Goal: Task Accomplishment & Management: Complete application form

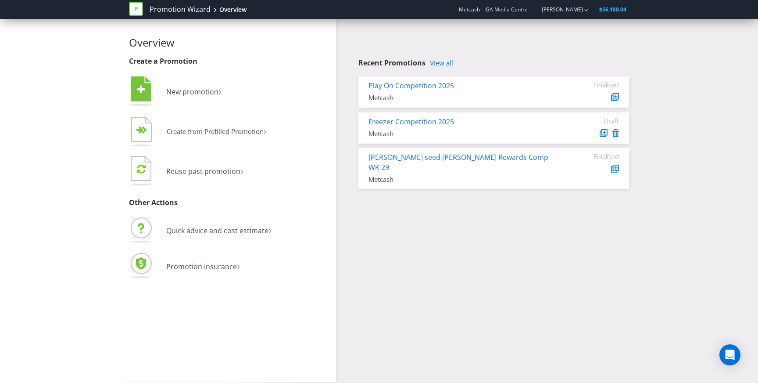
click at [453, 61] on link "View all" at bounding box center [441, 62] width 23 height 7
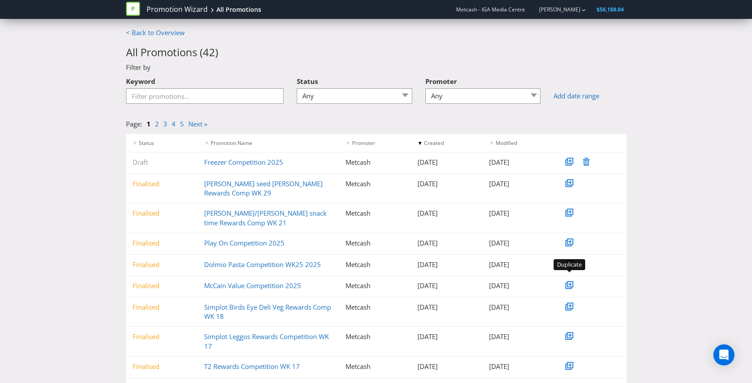
click at [570, 282] on icon at bounding box center [570, 284] width 4 height 4
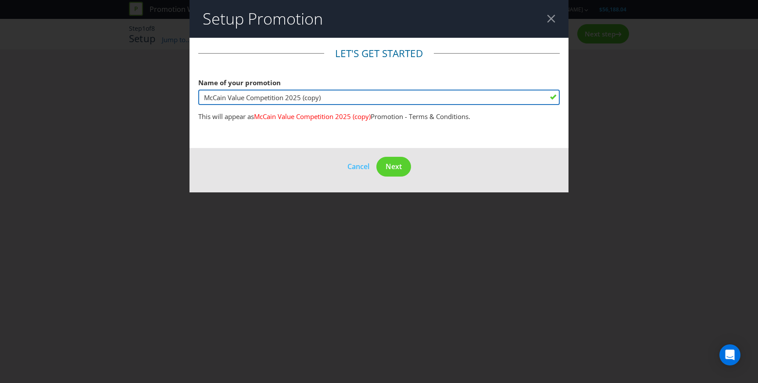
click at [240, 98] on input "McCain Value Competition 2025 (copy)" at bounding box center [379, 97] width 362 height 15
click at [293, 96] on input "McCain Pickers Competition 2025 (copy)" at bounding box center [379, 97] width 362 height 15
type input "McCain Pickers Competition [DATE]"
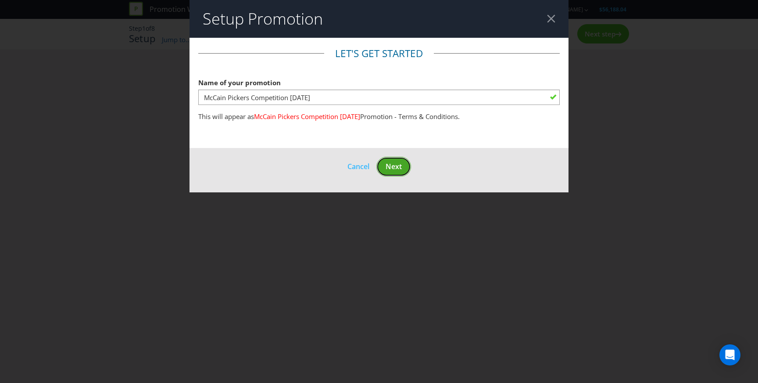
click at [399, 168] on span "Next" at bounding box center [394, 166] width 16 height 10
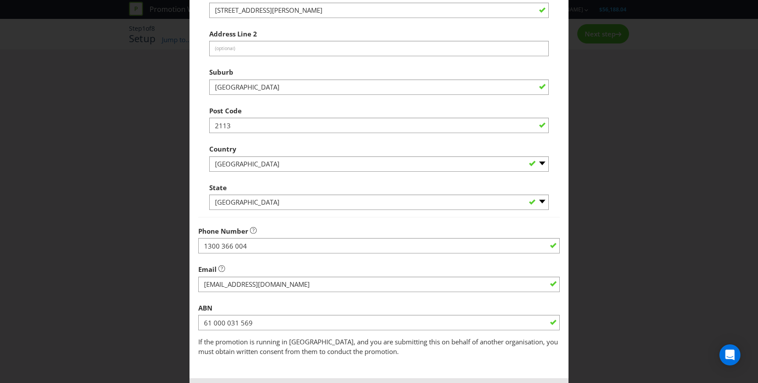
scroll to position [190, 0]
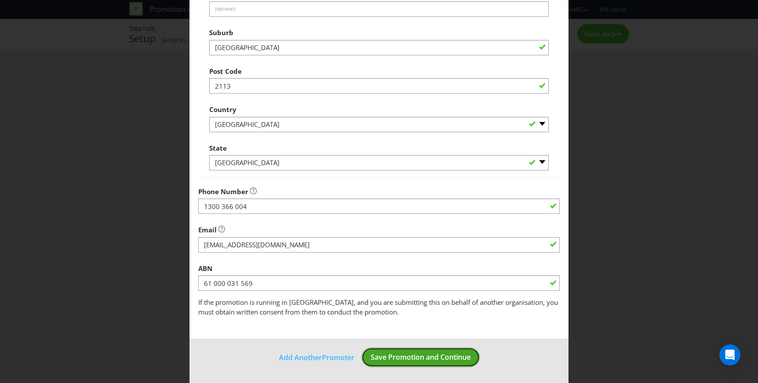
click at [439, 358] on span "Save Promotion and Continue" at bounding box center [421, 357] width 100 height 10
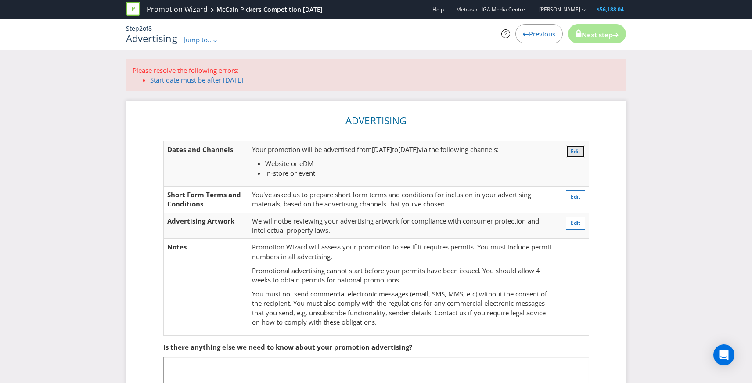
click at [577, 151] on span "Edit" at bounding box center [575, 150] width 10 height 7
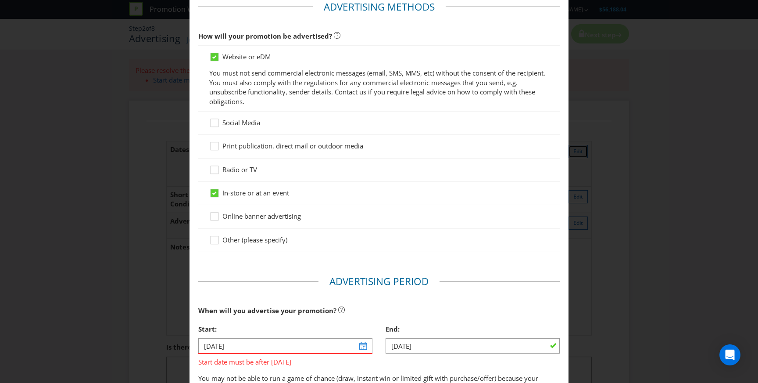
scroll to position [149, 0]
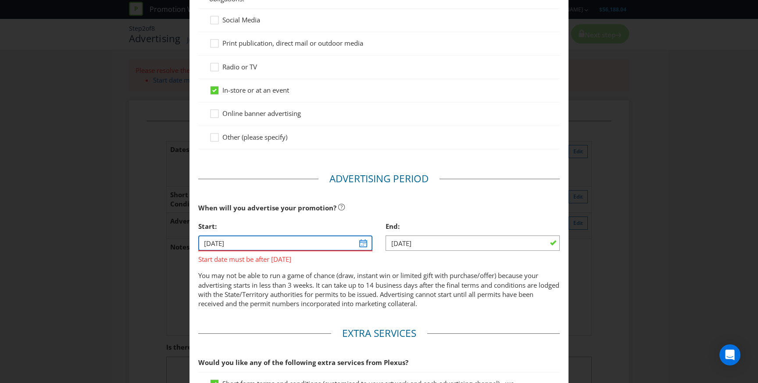
click at [362, 241] on input "[DATE]" at bounding box center [285, 242] width 174 height 15
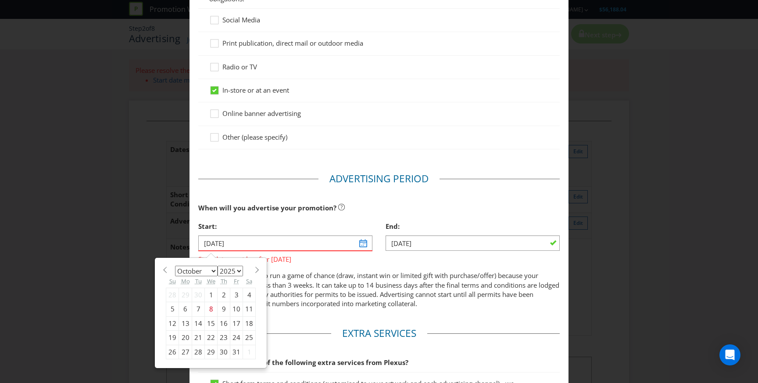
click at [254, 270] on span at bounding box center [257, 269] width 7 height 7
select select "10"
click at [209, 350] on div "26" at bounding box center [211, 351] width 13 height 14
type input "[DATE]"
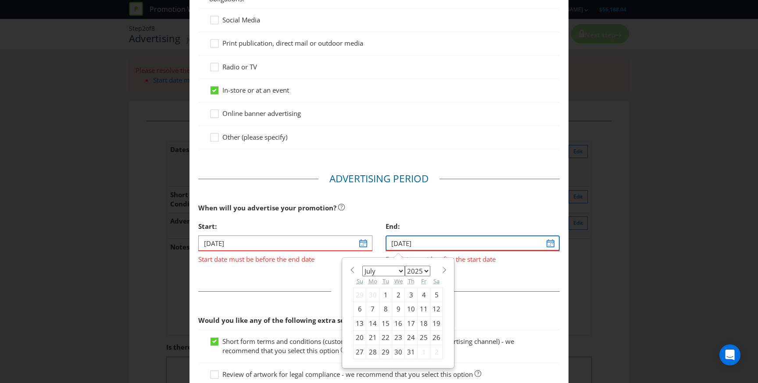
click at [548, 243] on input "[DATE]" at bounding box center [473, 242] width 174 height 15
click at [441, 266] on span at bounding box center [444, 269] width 7 height 7
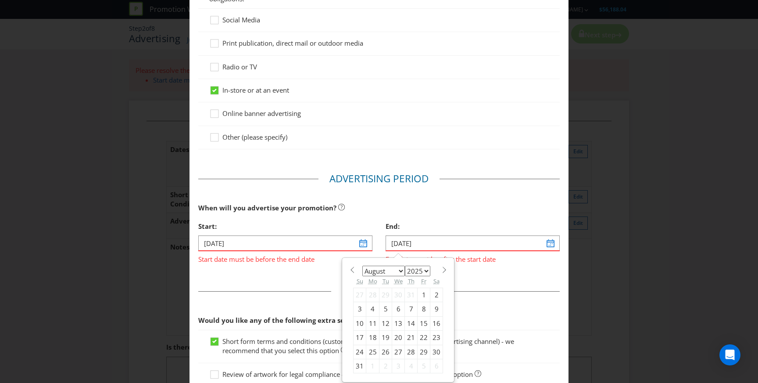
click at [441, 266] on span at bounding box center [444, 269] width 7 height 7
select select "11"
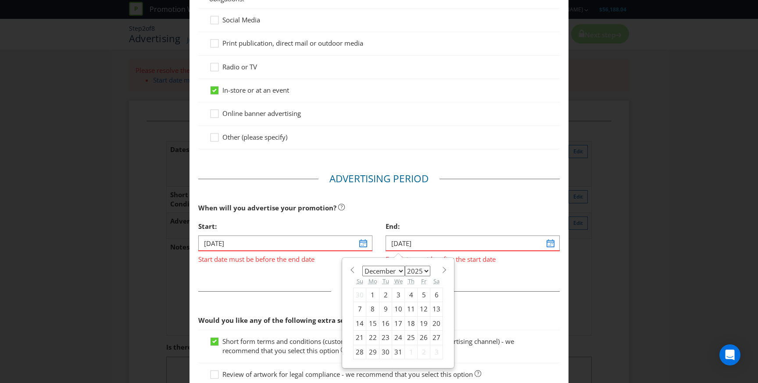
click at [383, 322] on div "16" at bounding box center [386, 323] width 13 height 14
type input "[DATE]"
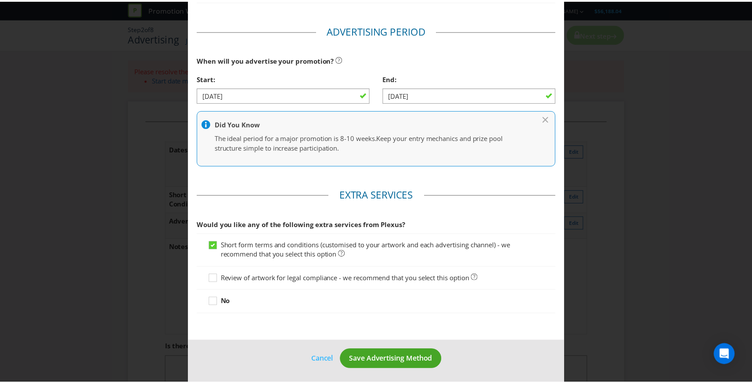
scroll to position [299, 0]
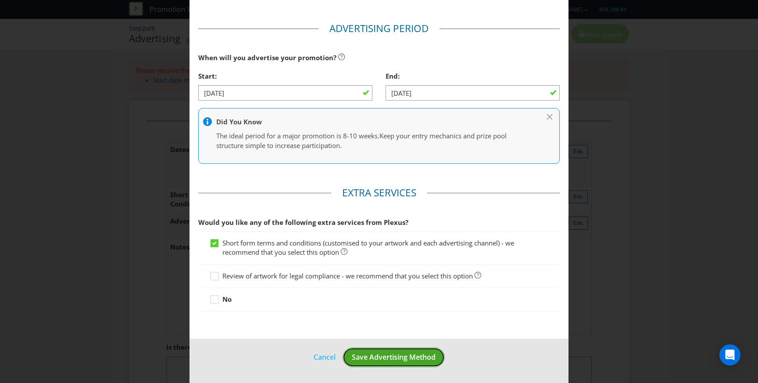
click at [408, 359] on span "Save Advertising Method" at bounding box center [394, 357] width 84 height 10
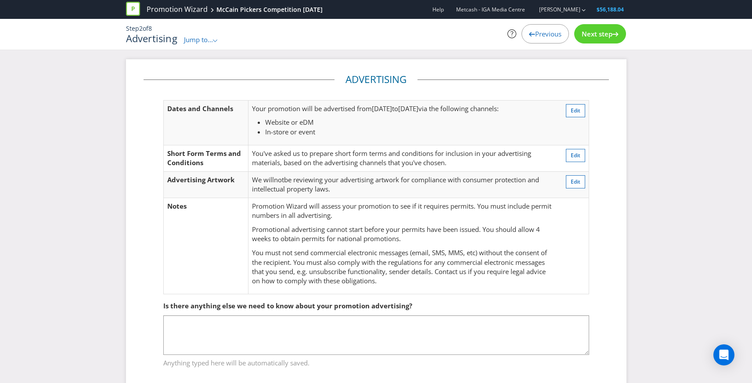
click at [597, 39] on div "Next step" at bounding box center [600, 33] width 52 height 19
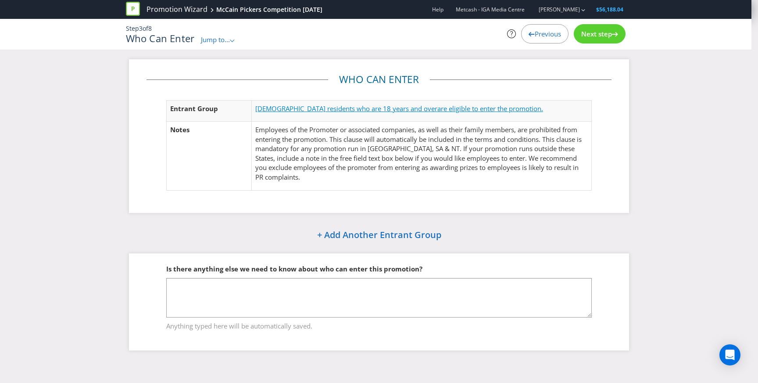
click at [438, 110] on span "are eligible to enter the promotion." at bounding box center [491, 108] width 106 height 9
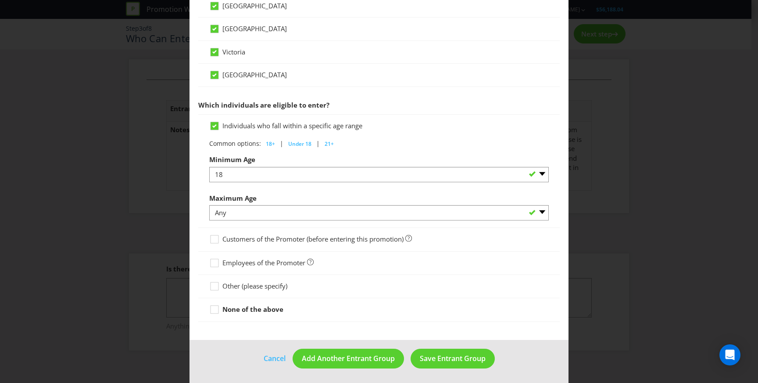
scroll to position [367, 0]
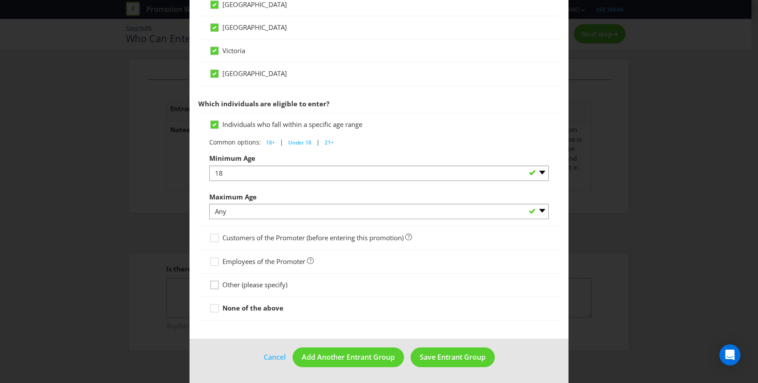
click at [217, 284] on icon at bounding box center [215, 286] width 13 height 13
click at [0, 0] on input "Other (please specify)" at bounding box center [0, 0] width 0 height 0
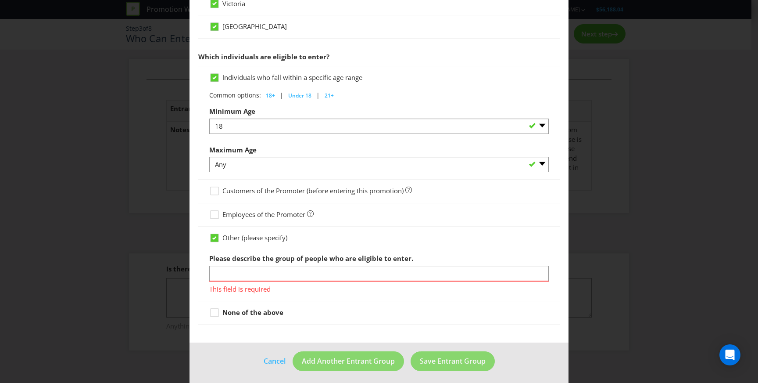
scroll to position [418, 0]
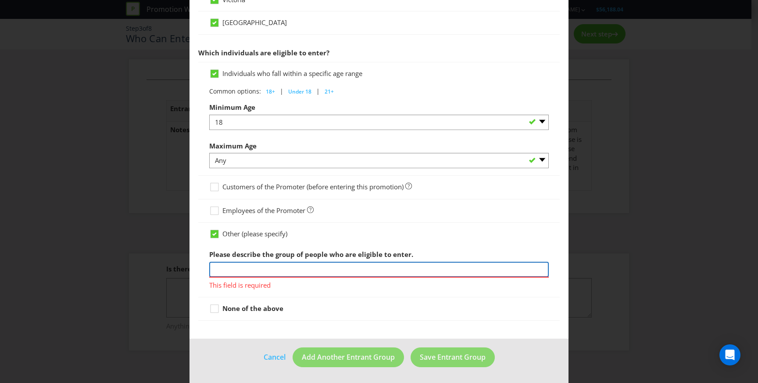
click at [245, 273] on input "text" at bounding box center [379, 269] width 340 height 15
type input "IGA Rewards registered members"
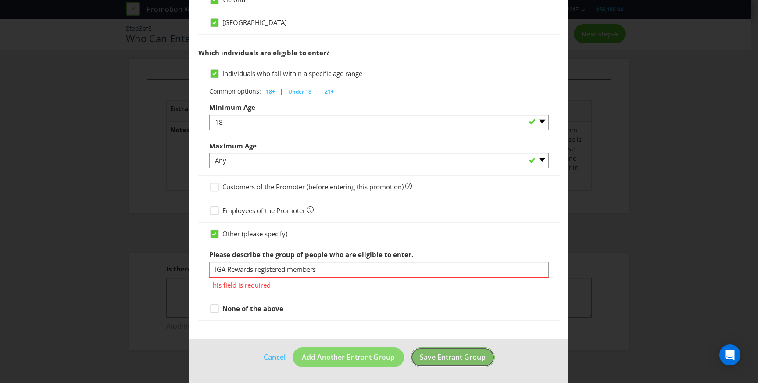
scroll to position [405, 0]
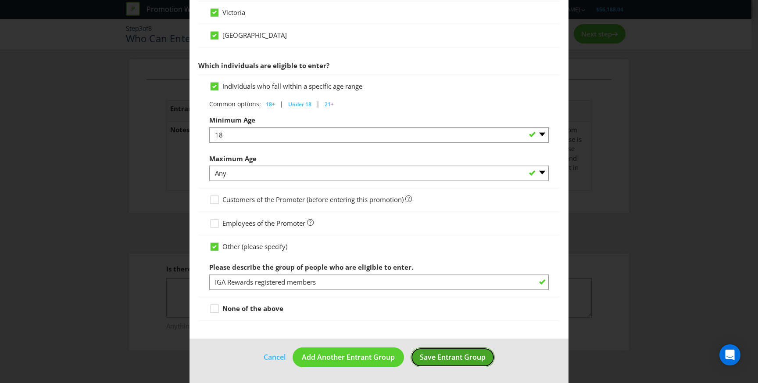
click at [453, 356] on span "Save Entrant Group" at bounding box center [453, 357] width 66 height 10
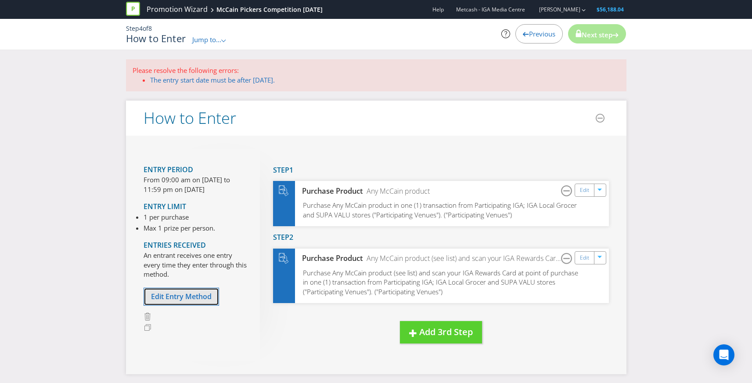
click at [183, 291] on span "Edit Entry Method" at bounding box center [181, 296] width 61 height 10
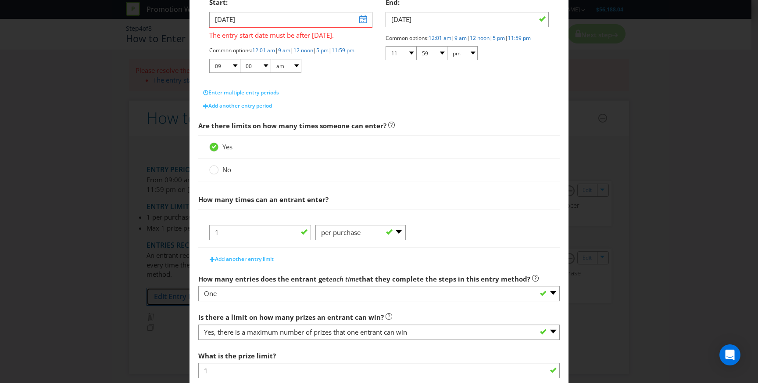
scroll to position [50, 0]
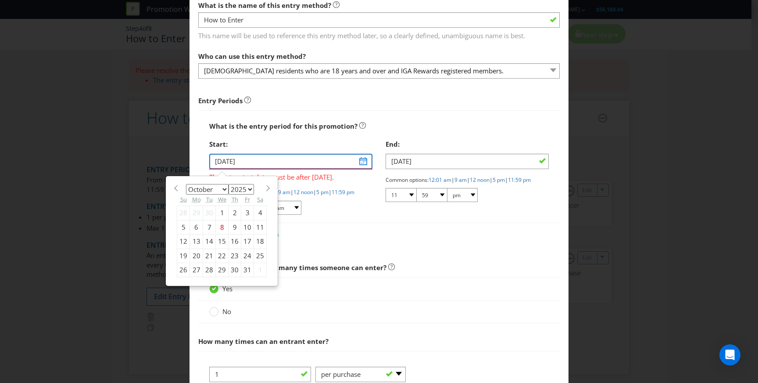
click at [357, 161] on input "[DATE]" at bounding box center [290, 161] width 163 height 15
click at [265, 186] on span at bounding box center [268, 188] width 7 height 7
select select "10"
click at [220, 268] on div "26" at bounding box center [222, 269] width 13 height 14
type input "[DATE]"
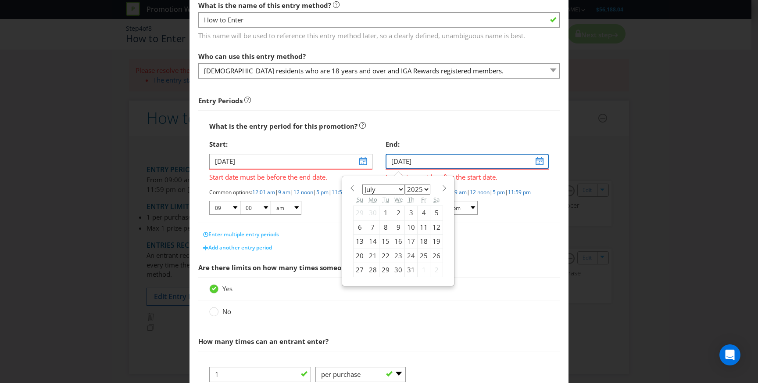
click at [535, 161] on input "[DATE]" at bounding box center [467, 161] width 163 height 15
click at [441, 186] on span at bounding box center [444, 188] width 7 height 7
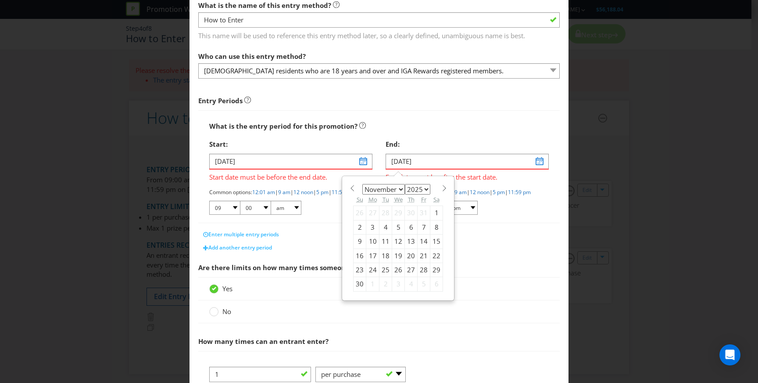
click at [441, 186] on span at bounding box center [444, 188] width 7 height 7
select select "11"
click at [382, 241] on div "16" at bounding box center [386, 241] width 13 height 14
type input "[DATE]"
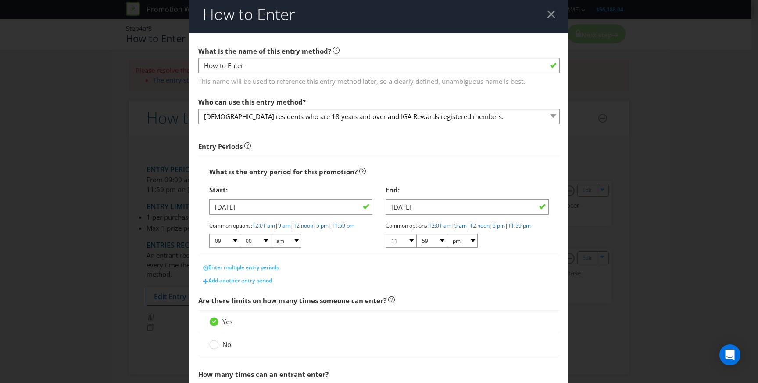
scroll to position [0, 0]
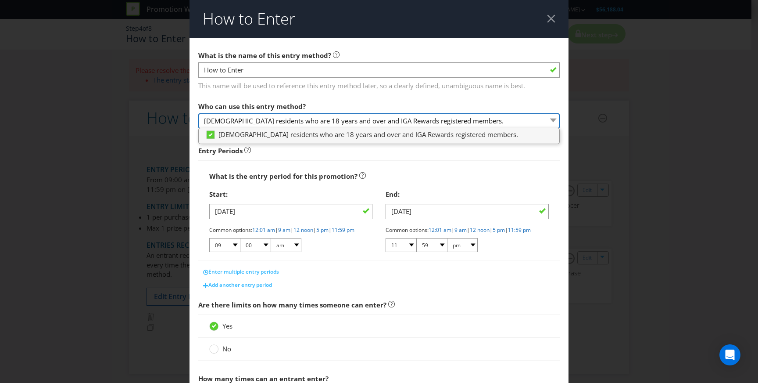
click at [548, 119] on select "[DEMOGRAPHIC_DATA] residents who are 18 years and over and IGA Rewards register…" at bounding box center [379, 120] width 362 height 15
click at [351, 118] on select "[DEMOGRAPHIC_DATA] residents who are 18 years and over and IGA Rewards register…" at bounding box center [379, 120] width 362 height 15
click at [358, 122] on select "[DEMOGRAPHIC_DATA] residents who are 18 years and over and IGA Rewards register…" at bounding box center [379, 120] width 362 height 15
click at [455, 124] on select "[DEMOGRAPHIC_DATA] residents who are 18 years and over and IGA Rewards register…" at bounding box center [379, 120] width 362 height 15
click at [353, 123] on select "[DEMOGRAPHIC_DATA] residents who are 18 years and over and IGA Rewards register…" at bounding box center [379, 120] width 362 height 15
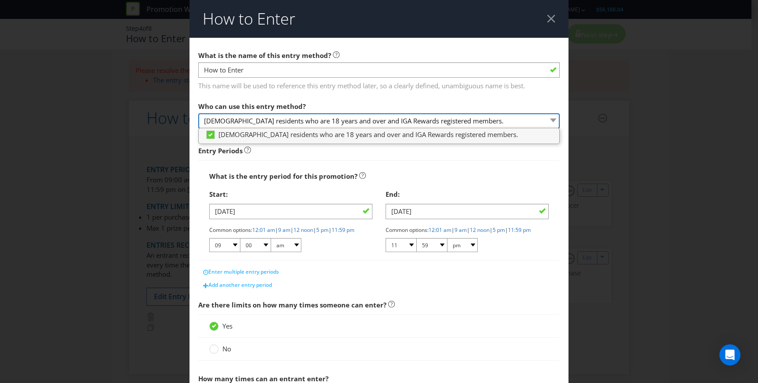
click at [547, 118] on select "[DEMOGRAPHIC_DATA] residents who are 18 years and over and IGA Rewards register…" at bounding box center [379, 120] width 362 height 15
click at [355, 99] on div "Who can use this entry method? [DEMOGRAPHIC_DATA] residents who are 18 years an…" at bounding box center [379, 113] width 362 height 32
click at [245, 121] on select "[DEMOGRAPHIC_DATA] residents who are 18 years and over and IGA Rewards register…" at bounding box center [379, 120] width 362 height 15
click at [300, 161] on div "What is the entry period for this promotion? Start: [DATE] Common options: 12:0…" at bounding box center [379, 210] width 362 height 100
click at [279, 119] on select "[DEMOGRAPHIC_DATA] residents who are 18 years and over and IGA Rewards register…" at bounding box center [379, 120] width 362 height 15
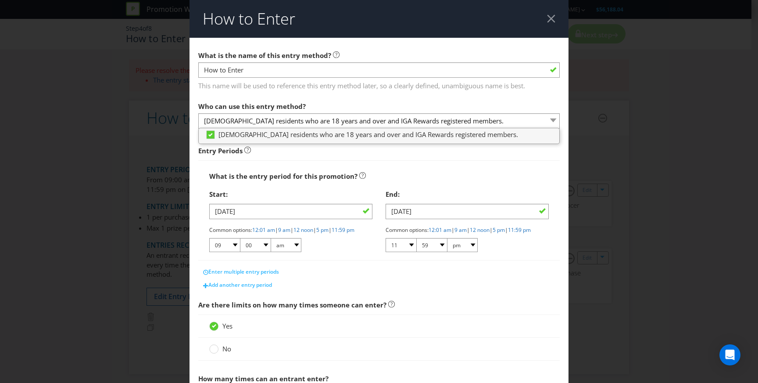
click at [336, 247] on div "Common options: 12:01 am | 9 am | 12 noon | 5 pm | 11:59 pm 01 02 03 04 05 06 0…" at bounding box center [290, 239] width 163 height 27
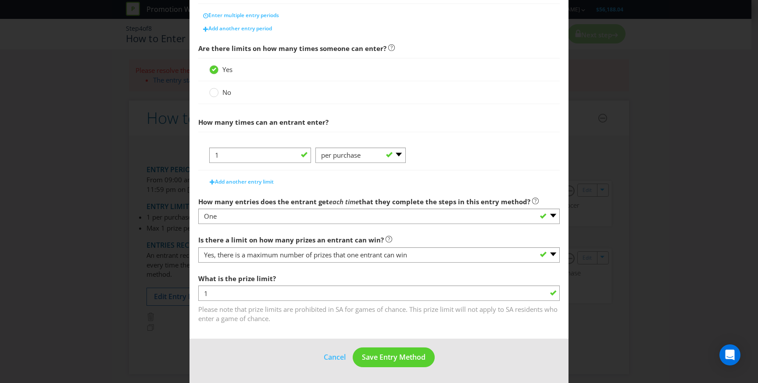
scroll to position [264, 0]
click at [387, 356] on span "Save Entry Method" at bounding box center [394, 357] width 64 height 10
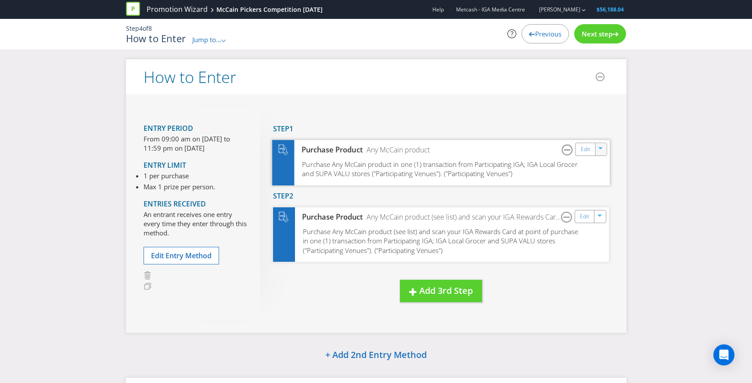
click at [602, 150] on icon "button" at bounding box center [600, 149] width 5 height 5
click at [600, 180] on link "Delete" at bounding box center [594, 179] width 19 height 9
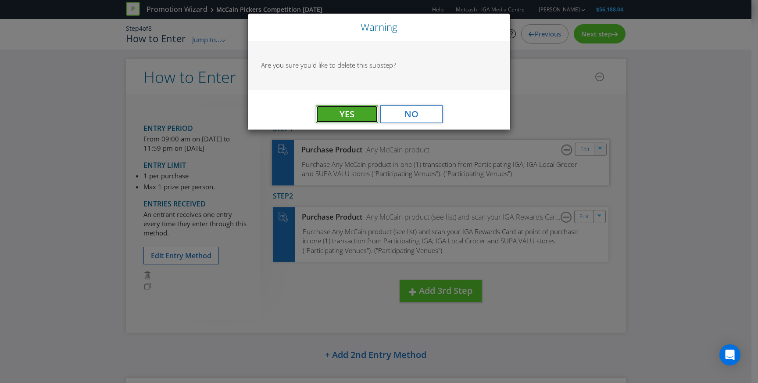
click at [353, 114] on span "Yes" at bounding box center [347, 114] width 15 height 12
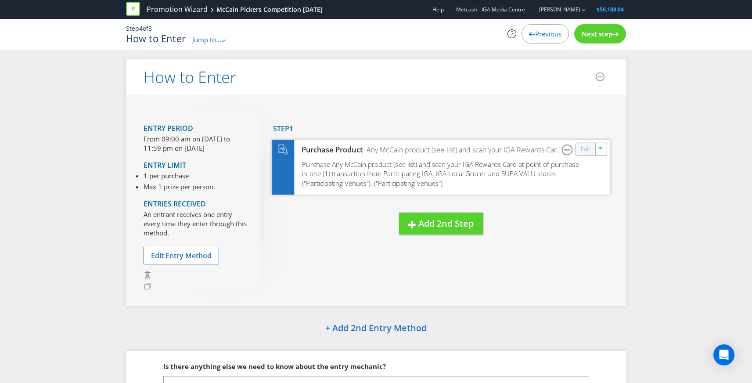
click at [583, 150] on link "Edit" at bounding box center [584, 149] width 9 height 10
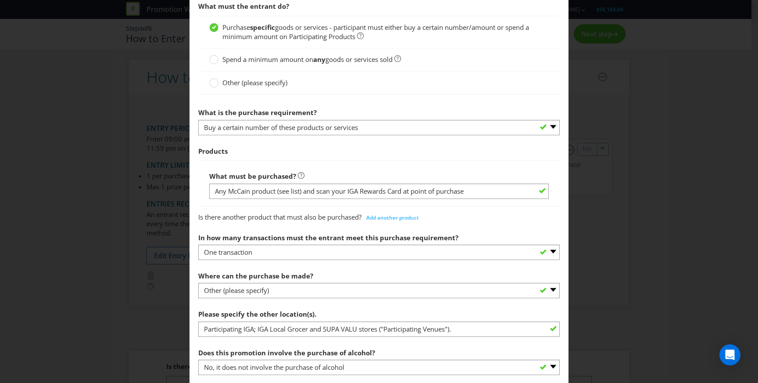
scroll to position [299, 0]
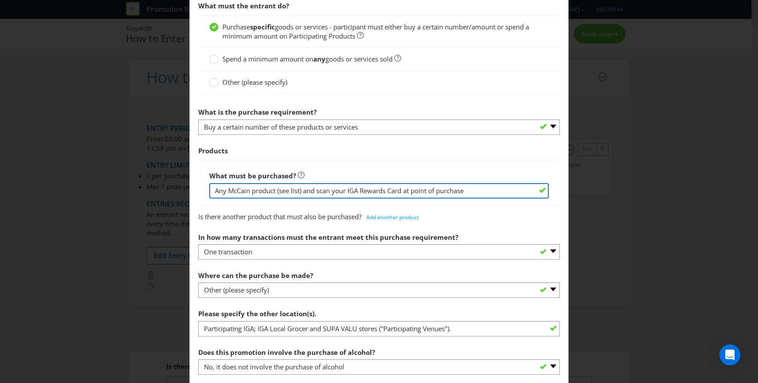
click at [253, 192] on input "Any McCain product (see list) and scan your IGA Rewards Card at point of purcha…" at bounding box center [379, 190] width 340 height 15
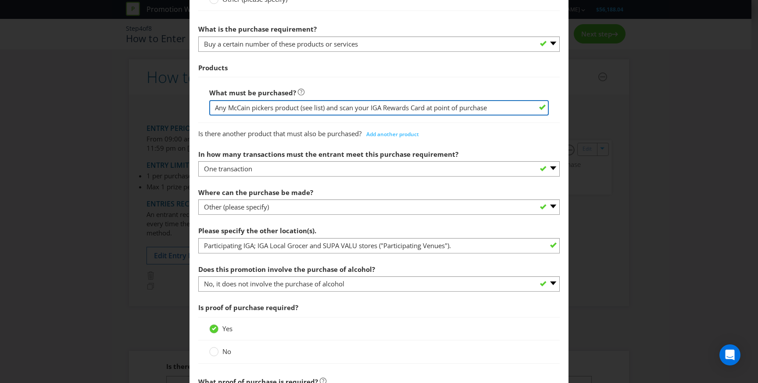
scroll to position [386, 0]
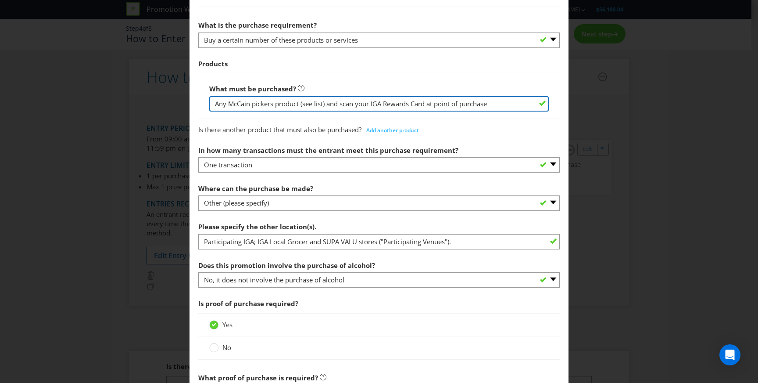
type input "Any McCain pickers product (see list) and scan your IGA Rewards Card at point o…"
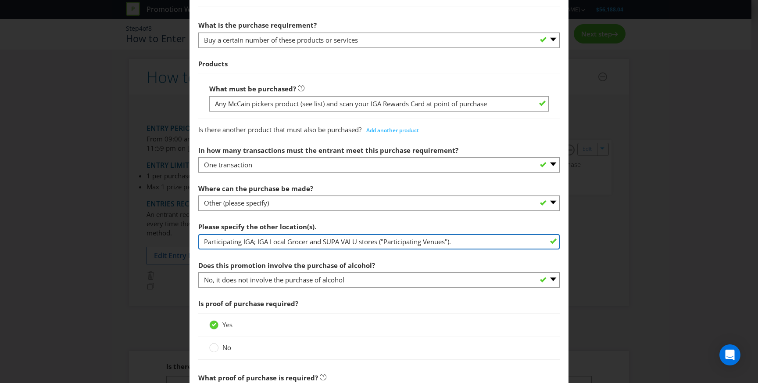
click at [324, 237] on input "Participating IGA; IGA Local Grocer and SUPA VALU stores ("Participating Venues…" at bounding box center [379, 241] width 362 height 15
drag, startPoint x: 314, startPoint y: 241, endPoint x: 358, endPoint y: 242, distance: 43.9
click at [358, 242] on input "Participating IGA; IGA Local Grocer and SUPA VALU stores ("Participating Venues…" at bounding box center [379, 241] width 362 height 15
click at [357, 241] on input "Participating IGA; IGA Local Grocer and SUPA VALU stores ("Participating Venues…" at bounding box center [379, 241] width 362 height 15
drag, startPoint x: 357, startPoint y: 241, endPoint x: 328, endPoint y: 242, distance: 29.0
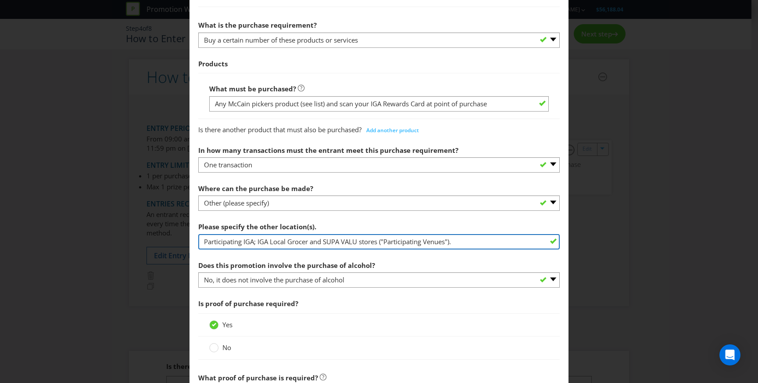
click at [328, 242] on input "Participating IGA; IGA Local Grocer and SUPA VALU stores ("Participating Venues…" at bounding box center [379, 241] width 362 height 15
drag, startPoint x: 257, startPoint y: 242, endPoint x: 259, endPoint y: 282, distance: 40.0
click at [256, 242] on input "Participating IGA; IGA Local Grocer stores ("Participating Venues")." at bounding box center [379, 241] width 362 height 15
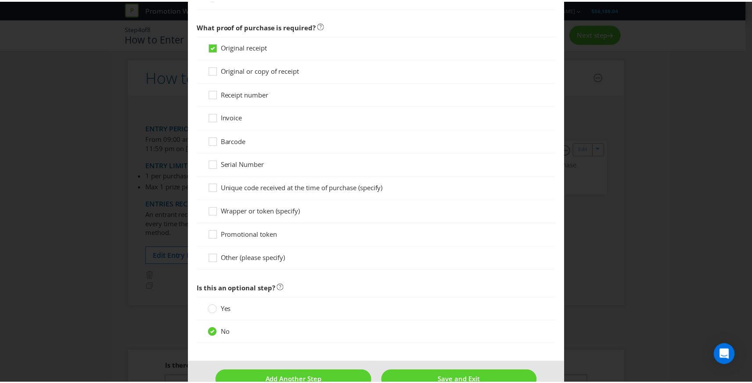
scroll to position [760, 0]
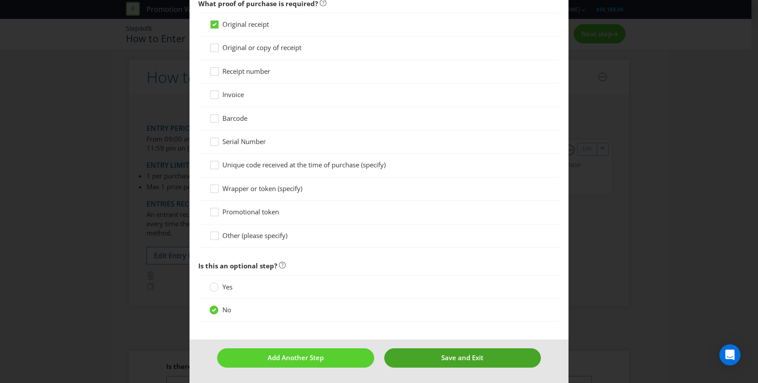
type input "Participating IGA; and IGA Local Grocer stores ("Participating Venues")."
click at [453, 358] on span "Save and Exit" at bounding box center [462, 357] width 42 height 9
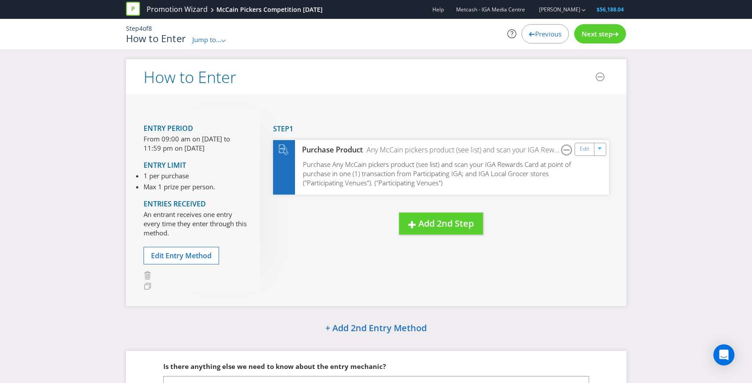
click at [601, 29] on span "Next step" at bounding box center [596, 33] width 31 height 9
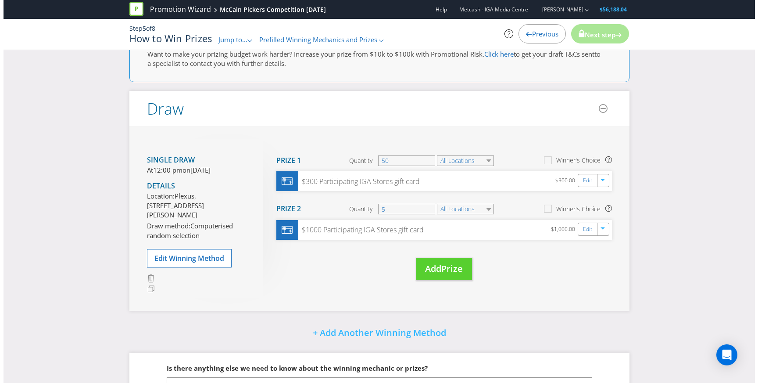
scroll to position [98, 0]
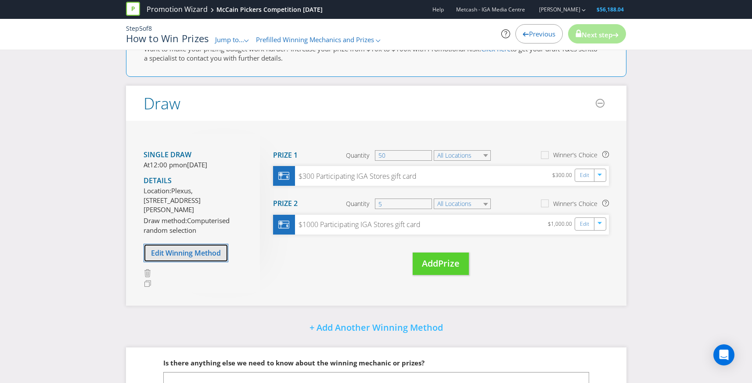
click at [185, 258] on span "Edit Winning Method" at bounding box center [186, 253] width 70 height 10
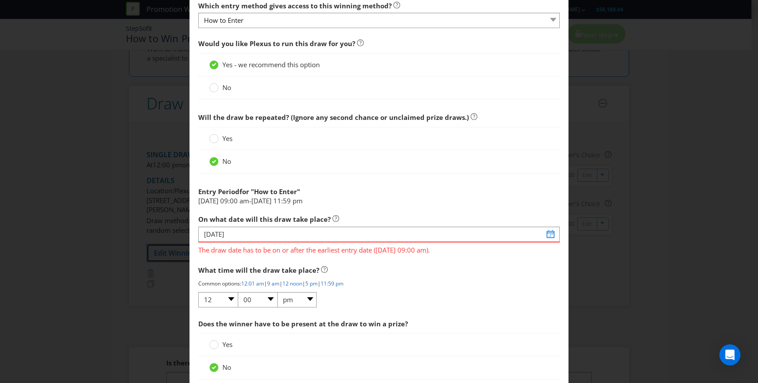
scroll to position [372, 0]
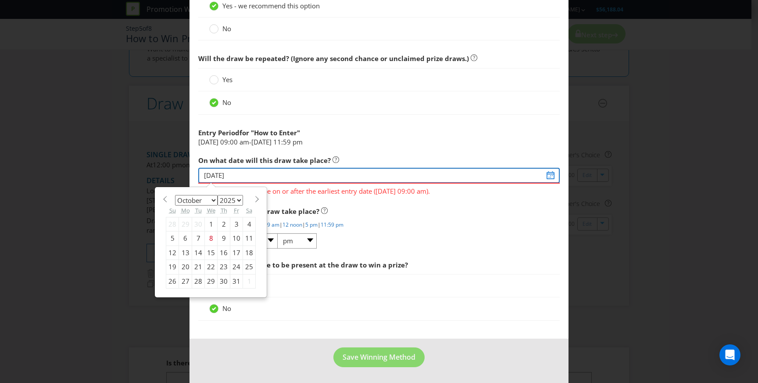
click at [318, 178] on input "[DATE]" at bounding box center [379, 175] width 362 height 15
click at [254, 197] on span at bounding box center [257, 199] width 7 height 7
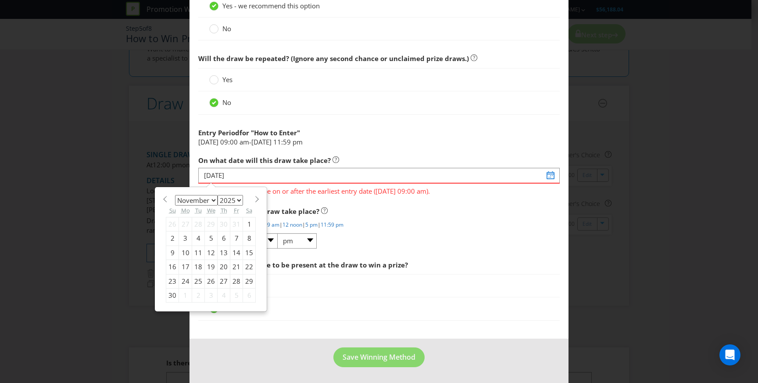
click at [254, 197] on span at bounding box center [257, 199] width 7 height 7
select select "11"
click at [197, 267] on div "23" at bounding box center [198, 267] width 13 height 14
type input "[DATE]"
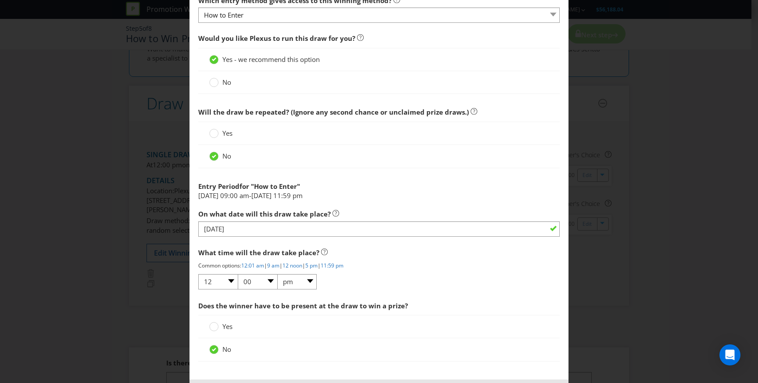
scroll to position [289, 0]
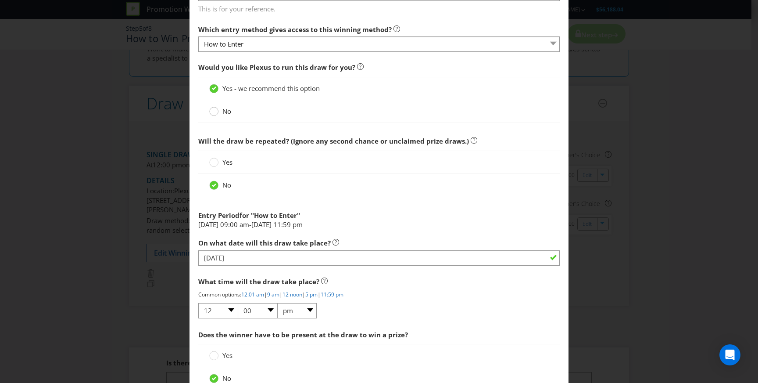
click at [212, 111] on circle at bounding box center [214, 111] width 9 height 9
click at [0, 0] on input "No" at bounding box center [0, 0] width 0 height 0
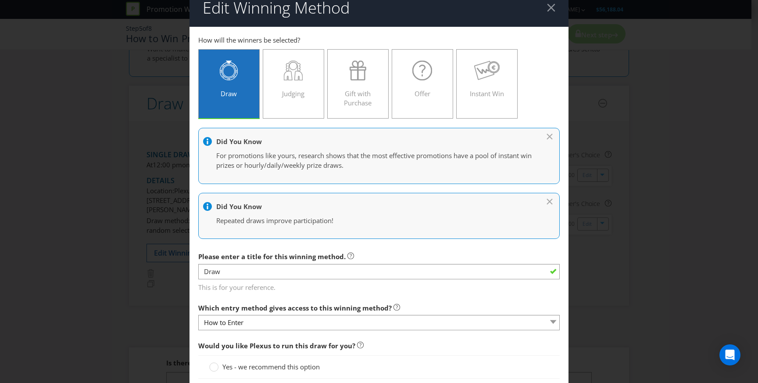
scroll to position [0, 0]
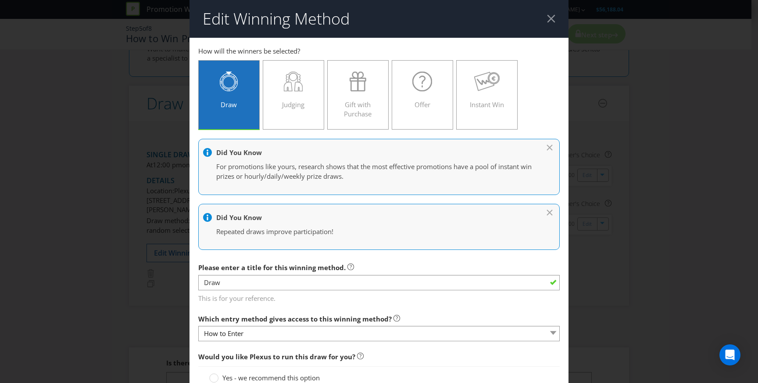
click at [546, 148] on div at bounding box center [383, 153] width 361 height 11
click at [545, 148] on div at bounding box center [383, 153] width 361 height 11
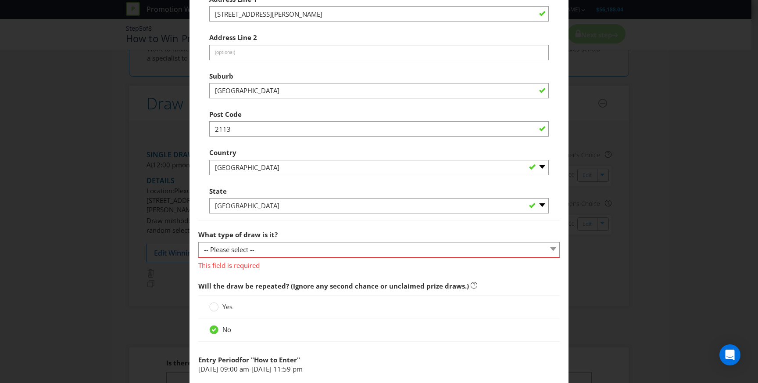
scroll to position [553, 0]
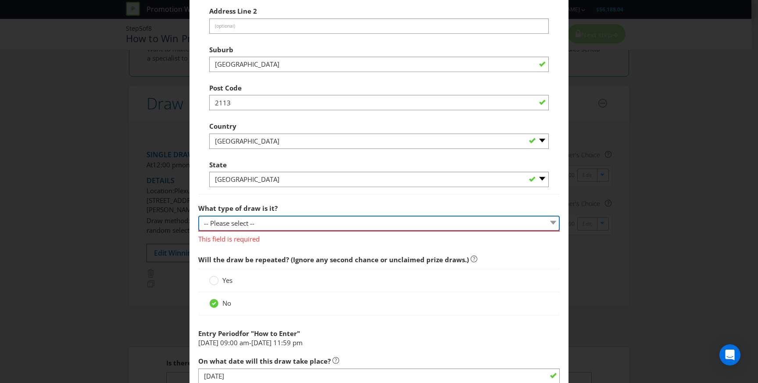
click at [294, 219] on select "-- Please select -- Computerised random selection Barrel draw Don't specify Oth…" at bounding box center [379, 222] width 362 height 15
select select "COMPUTERISED"
click at [198, 215] on select "-- Please select -- Computerised random selection Barrel draw Don't specify Oth…" at bounding box center [379, 222] width 362 height 15
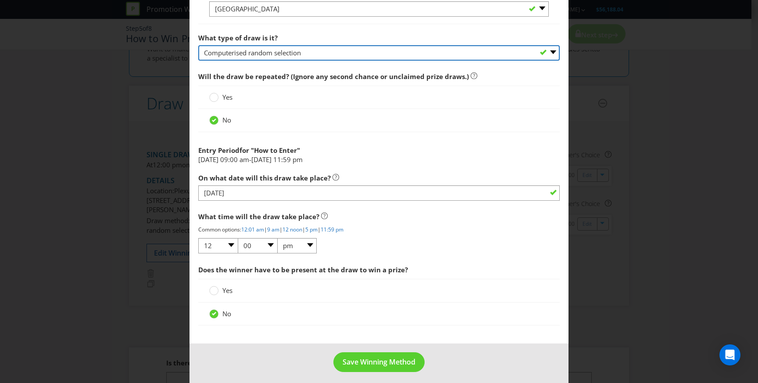
scroll to position [728, 0]
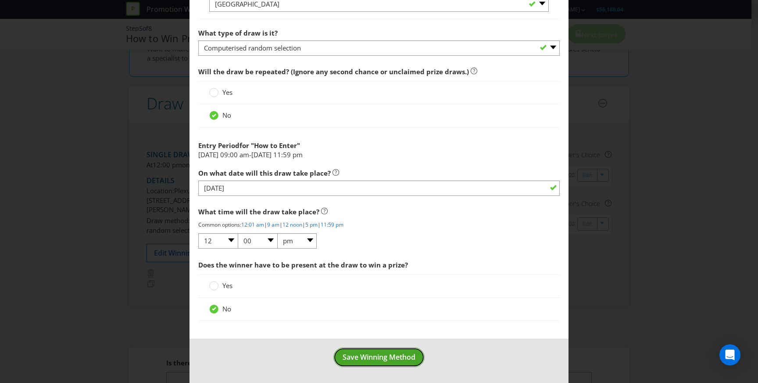
click at [375, 356] on span "Save Winning Method" at bounding box center [379, 357] width 73 height 10
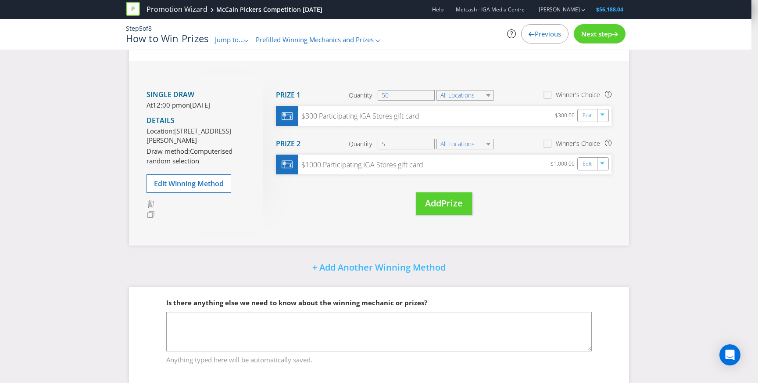
scroll to position [38, 0]
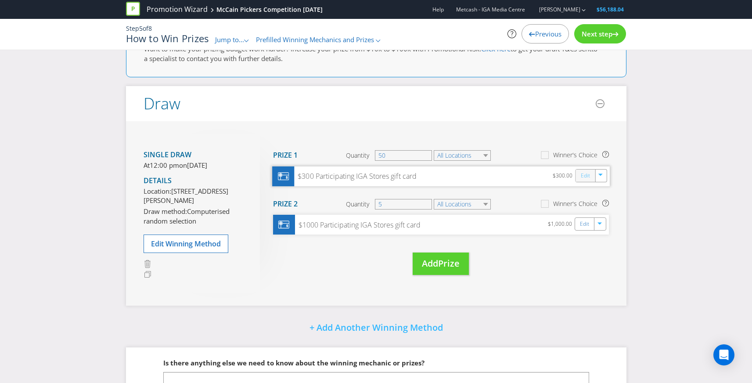
click at [583, 174] on link "Edit" at bounding box center [584, 175] width 9 height 10
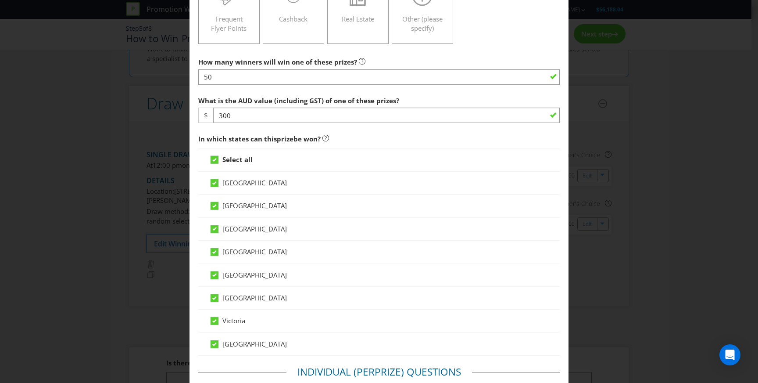
scroll to position [247, 0]
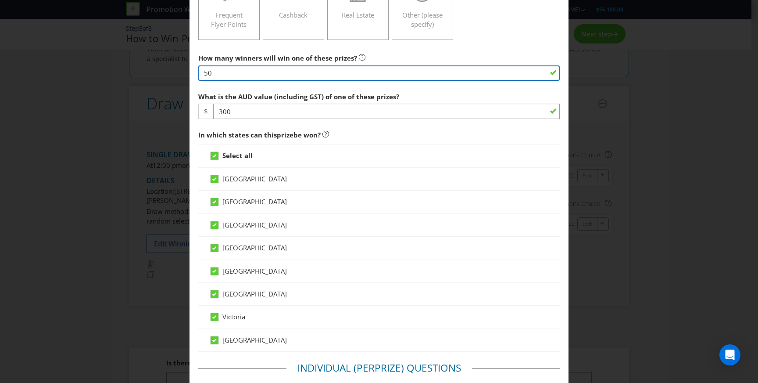
drag, startPoint x: 217, startPoint y: 72, endPoint x: 178, endPoint y: 72, distance: 39.5
click at [178, 72] on div "Edit Prize [GEOGRAPHIC_DATA] [GEOGRAPHIC_DATA] [GEOGRAPHIC_DATA] [GEOGRAPHIC_DA…" at bounding box center [379, 191] width 758 height 383
type input "1"
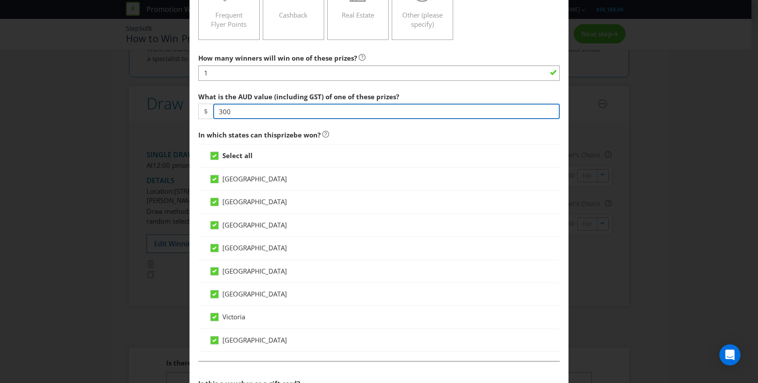
drag, startPoint x: 232, startPoint y: 111, endPoint x: 195, endPoint y: 112, distance: 36.4
click at [196, 112] on main "[GEOGRAPHIC_DATA] [GEOGRAPHIC_DATA] [GEOGRAPHIC_DATA] [GEOGRAPHIC_DATA] [GEOGRA…" at bounding box center [379, 374] width 379 height 1167
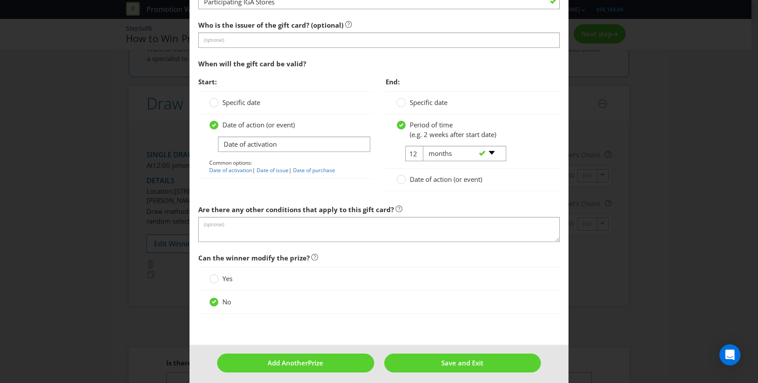
scroll to position [865, 0]
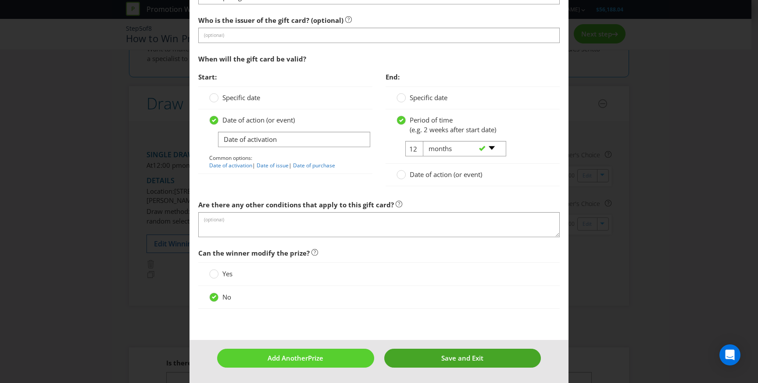
type input "2000"
click at [464, 357] on span "Save and Exit" at bounding box center [462, 357] width 42 height 9
type input "1"
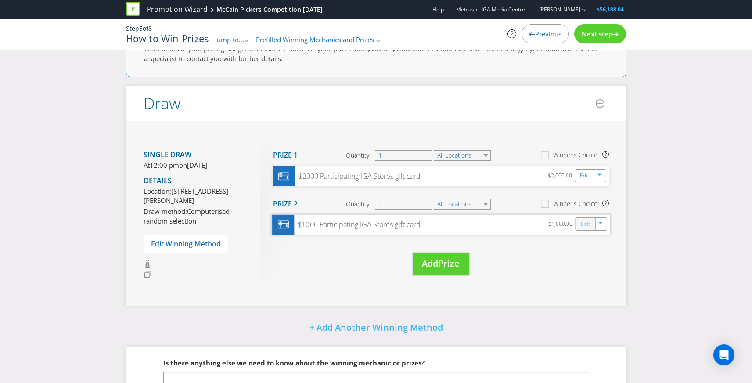
click at [584, 224] on link "Edit" at bounding box center [584, 224] width 9 height 10
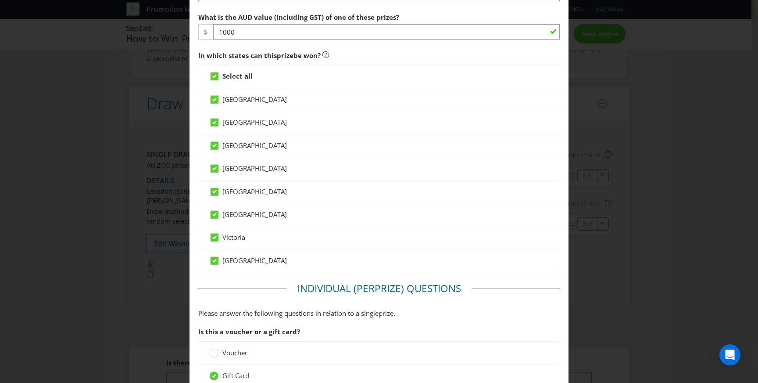
scroll to position [296, 0]
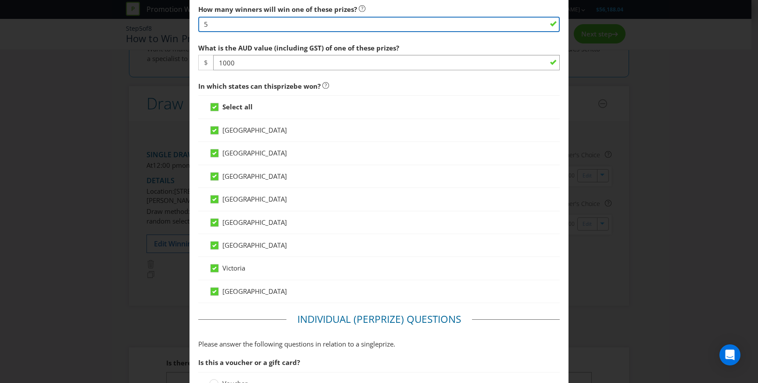
drag, startPoint x: 207, startPoint y: 22, endPoint x: 175, endPoint y: 24, distance: 32.1
click at [175, 24] on div "Edit Prize [GEOGRAPHIC_DATA] [GEOGRAPHIC_DATA] [GEOGRAPHIC_DATA] [GEOGRAPHIC_DA…" at bounding box center [379, 191] width 758 height 383
type input "80"
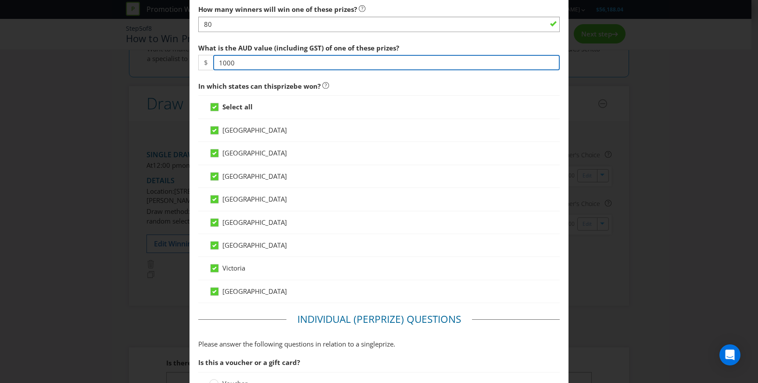
drag, startPoint x: 242, startPoint y: 64, endPoint x: 197, endPoint y: 63, distance: 45.2
click at [198, 63] on div "$ 1000" at bounding box center [379, 62] width 362 height 15
type input "100"
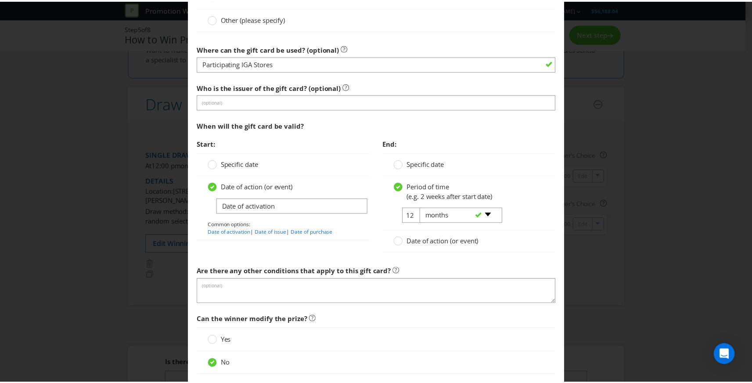
scroll to position [893, 0]
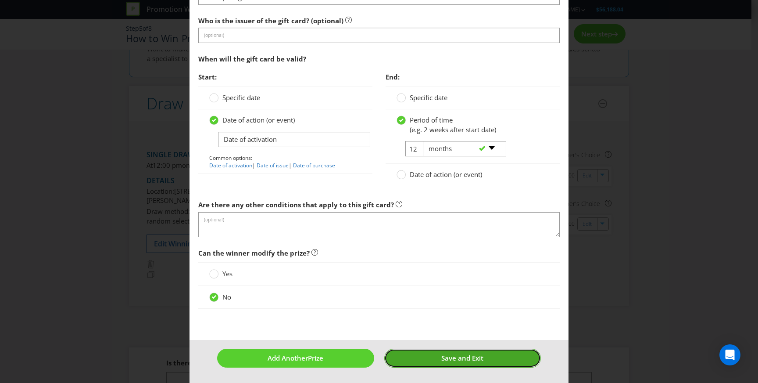
click at [477, 358] on span "Save and Exit" at bounding box center [462, 357] width 42 height 9
type input "80"
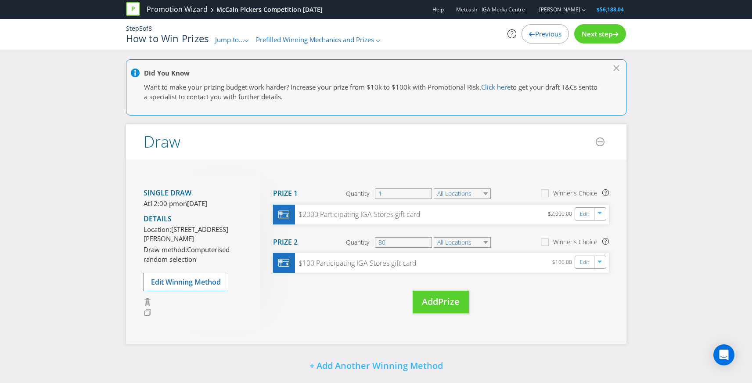
click at [597, 34] on span "Next step" at bounding box center [596, 33] width 31 height 9
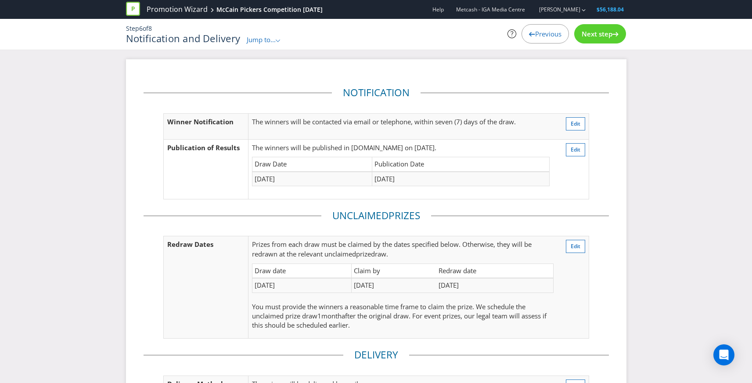
click at [593, 32] on span "Next step" at bounding box center [596, 33] width 31 height 9
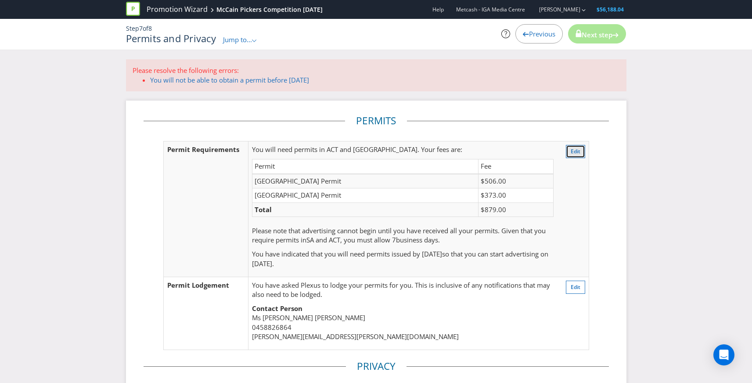
click at [576, 151] on span "Edit" at bounding box center [575, 150] width 10 height 7
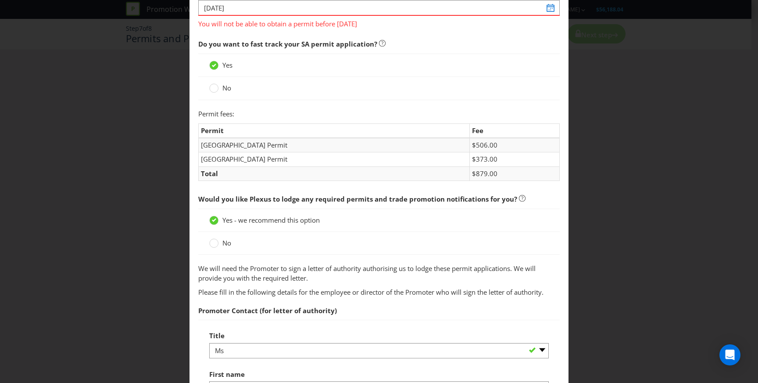
scroll to position [47, 0]
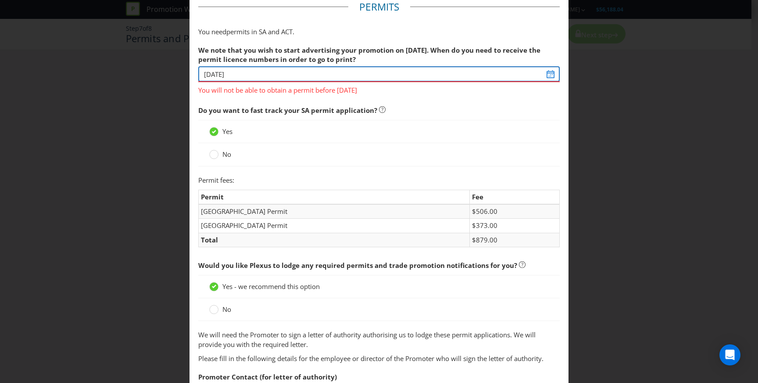
click at [294, 75] on input "[DATE]" at bounding box center [379, 73] width 362 height 15
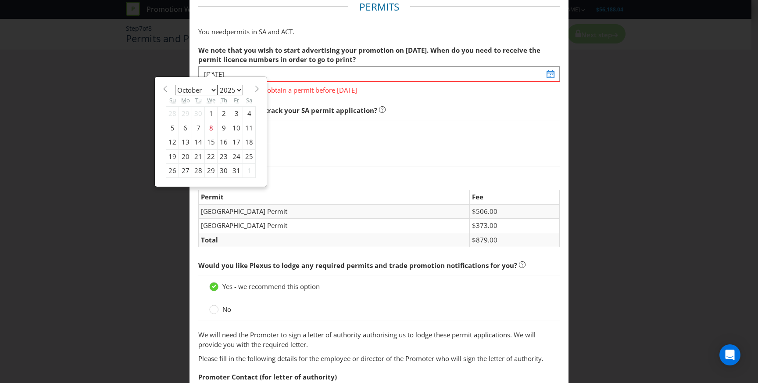
click at [196, 141] on div "14" at bounding box center [198, 142] width 13 height 14
type input "[DATE]"
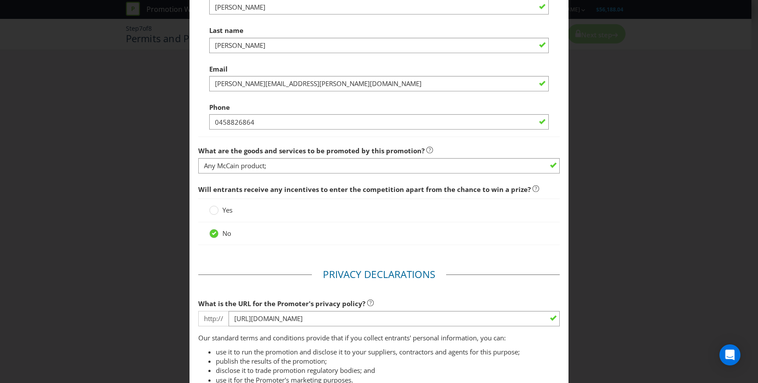
scroll to position [483, 0]
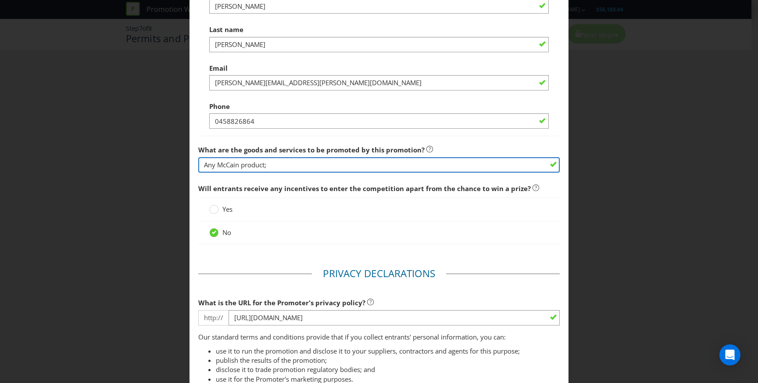
click at [240, 166] on input "Any McCain product;" at bounding box center [379, 164] width 362 height 15
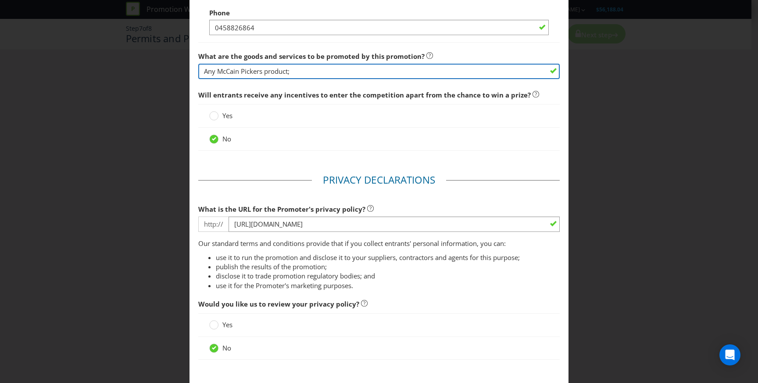
scroll to position [596, 0]
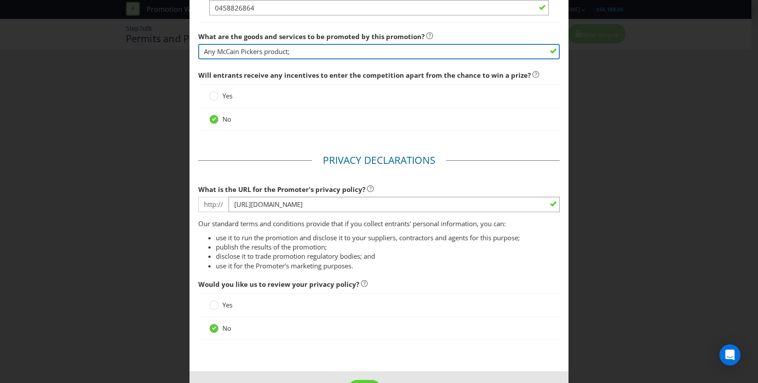
type input "Any McCain Pickers product;"
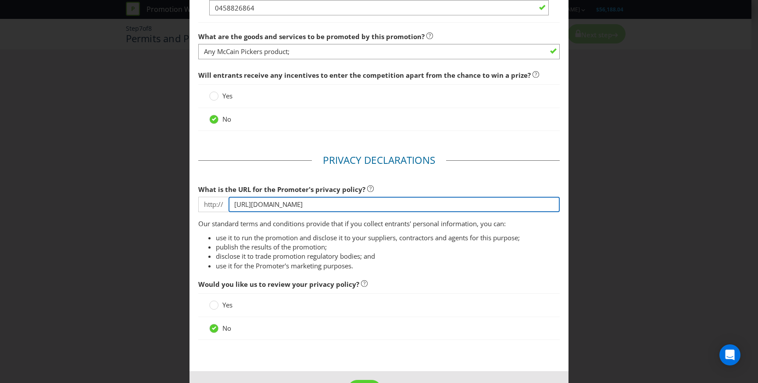
drag, startPoint x: 385, startPoint y: 201, endPoint x: 226, endPoint y: 205, distance: 158.9
click at [226, 205] on div "http:// [URL][DOMAIN_NAME]" at bounding box center [379, 204] width 362 height 15
drag, startPoint x: 374, startPoint y: 208, endPoint x: 205, endPoint y: 203, distance: 169.5
click at [205, 203] on div "http:// [URL][DOMAIN_NAME]" at bounding box center [379, 204] width 362 height 15
paste input "[DOMAIN_NAME][URL]"
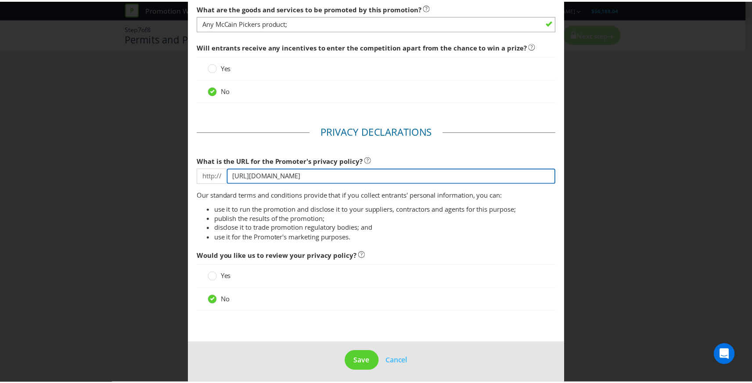
scroll to position [628, 0]
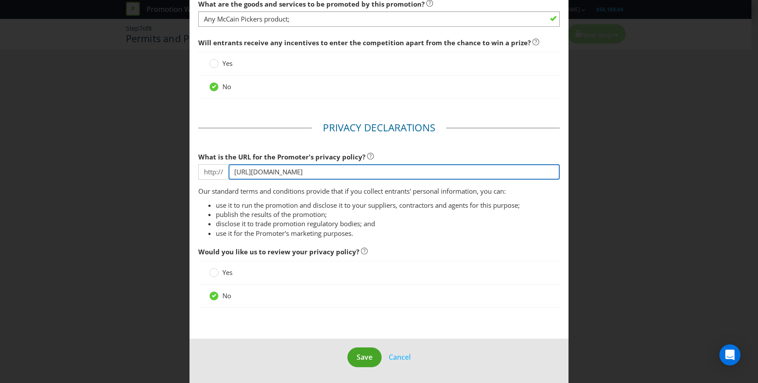
type input "[URL][DOMAIN_NAME]"
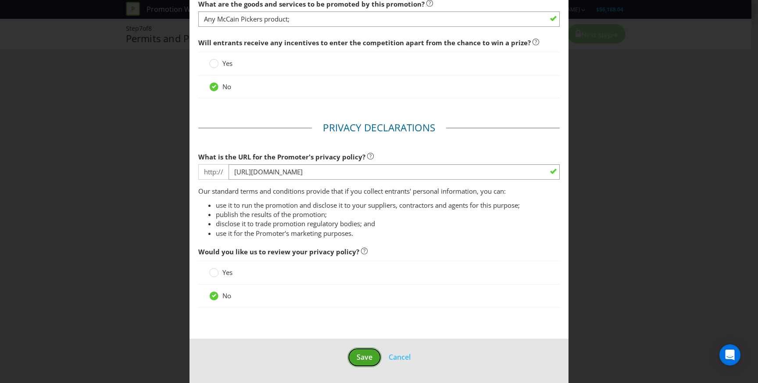
click at [364, 359] on span "Save" at bounding box center [365, 357] width 16 height 10
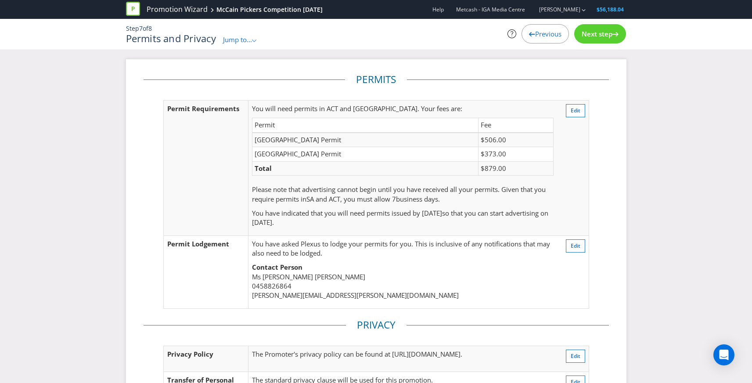
click at [605, 31] on span "Next step" at bounding box center [596, 33] width 31 height 9
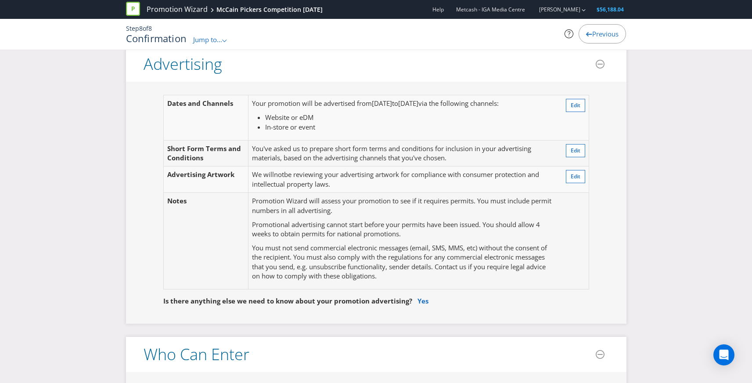
scroll to position [249, 0]
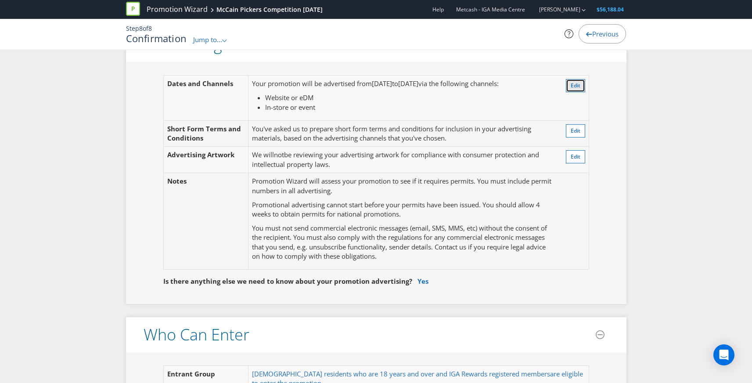
click at [568, 86] on button "Edit" at bounding box center [575, 85] width 19 height 13
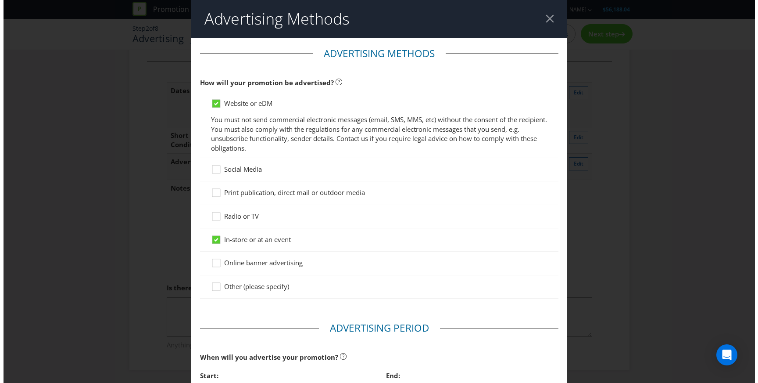
scroll to position [18, 0]
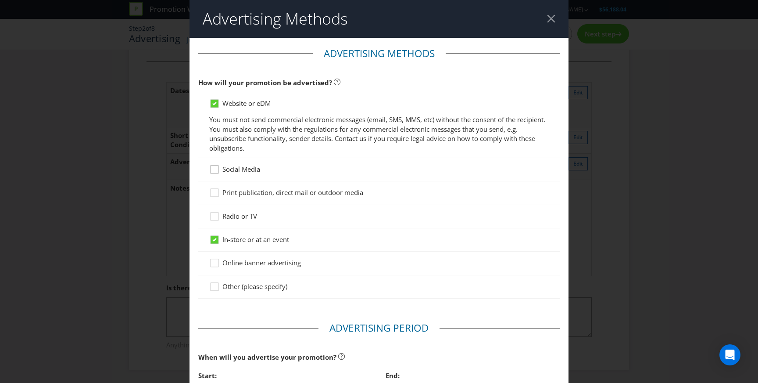
click at [211, 171] on icon at bounding box center [215, 171] width 13 height 13
click at [0, 0] on input "Social Media" at bounding box center [0, 0] width 0 height 0
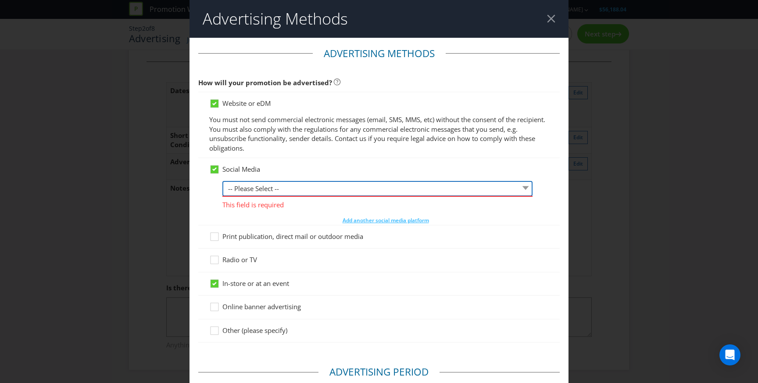
click at [255, 189] on select "-- Please Select -- Facebook X Instagram Snapchat LinkedIn Pinterest Tumblr You…" at bounding box center [377, 188] width 310 height 15
select select "FACEBOOK"
click at [222, 181] on select "-- Please Select -- Facebook X Instagram Snapchat LinkedIn Pinterest Tumblr You…" at bounding box center [377, 188] width 310 height 15
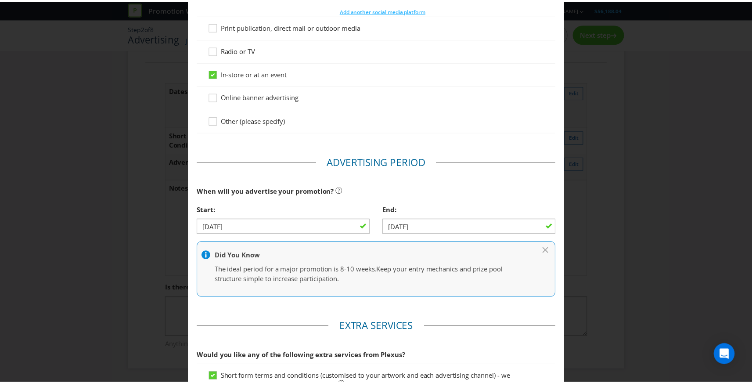
scroll to position [330, 0]
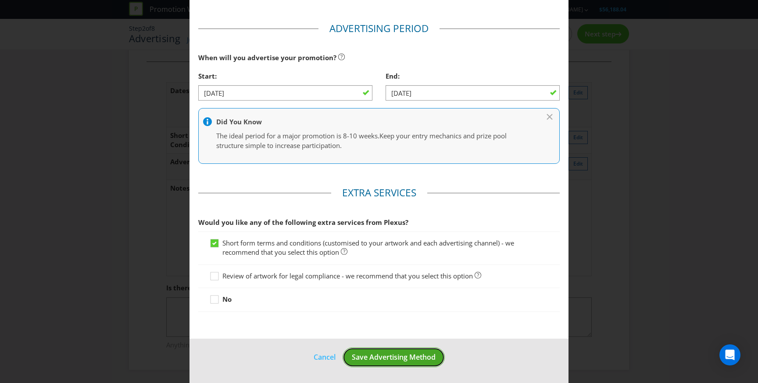
click at [400, 353] on span "Save Advertising Method" at bounding box center [394, 357] width 84 height 10
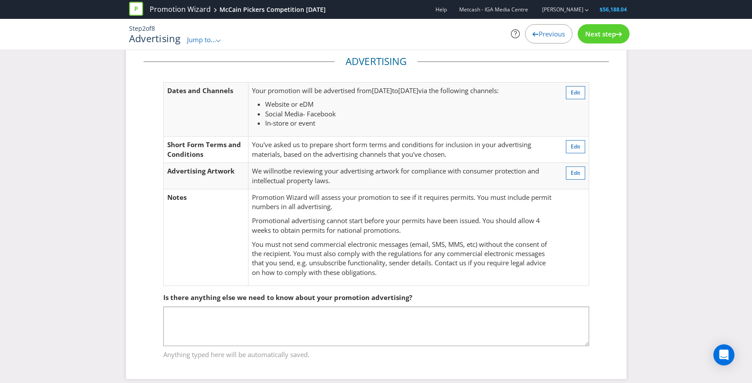
click at [208, 43] on span "Jump to..." at bounding box center [201, 39] width 29 height 9
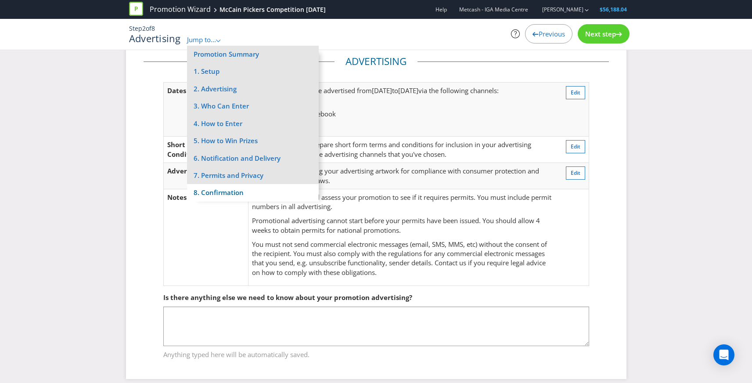
click at [224, 190] on li "8. Confirmation" at bounding box center [253, 192] width 132 height 17
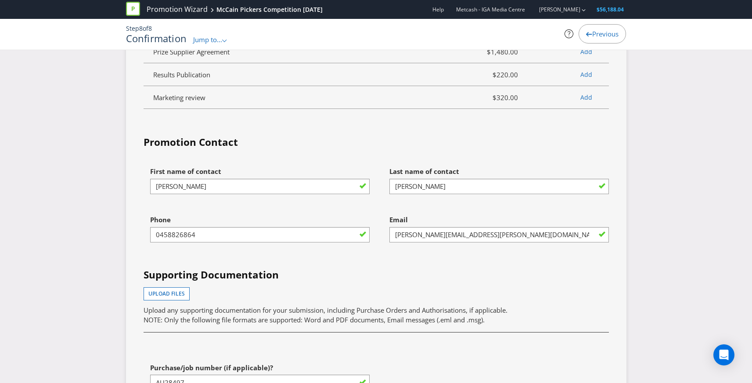
scroll to position [2687, 0]
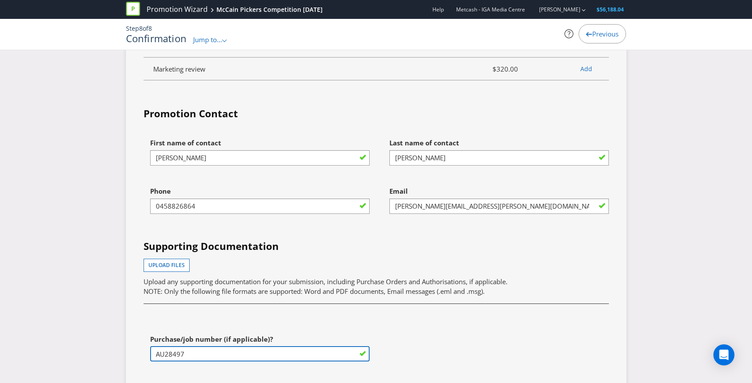
drag, startPoint x: 187, startPoint y: 356, endPoint x: 128, endPoint y: 348, distance: 60.1
click at [127, 349] on div "Services Summary Plexus Services Promotion Wizard Terms & Conditions $965.00 Sh…" at bounding box center [376, 1] width 500 height 886
type input "AU28497"
click at [482, 326] on div "First name of contact [PERSON_NAME] Last name of contact [PERSON_NAME] Phone [P…" at bounding box center [376, 256] width 478 height 244
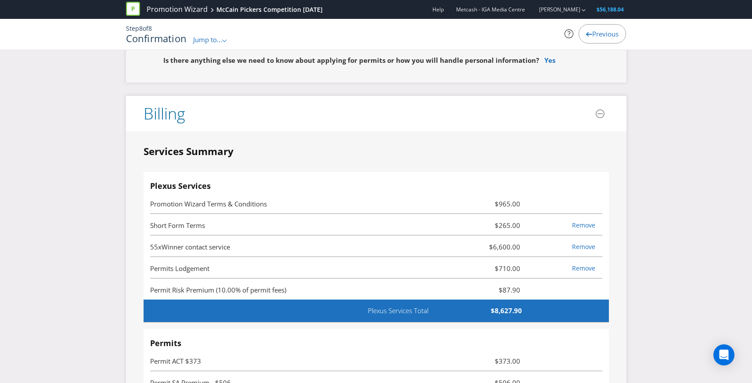
scroll to position [2244, 0]
